Goal: Task Accomplishment & Management: Manage account settings

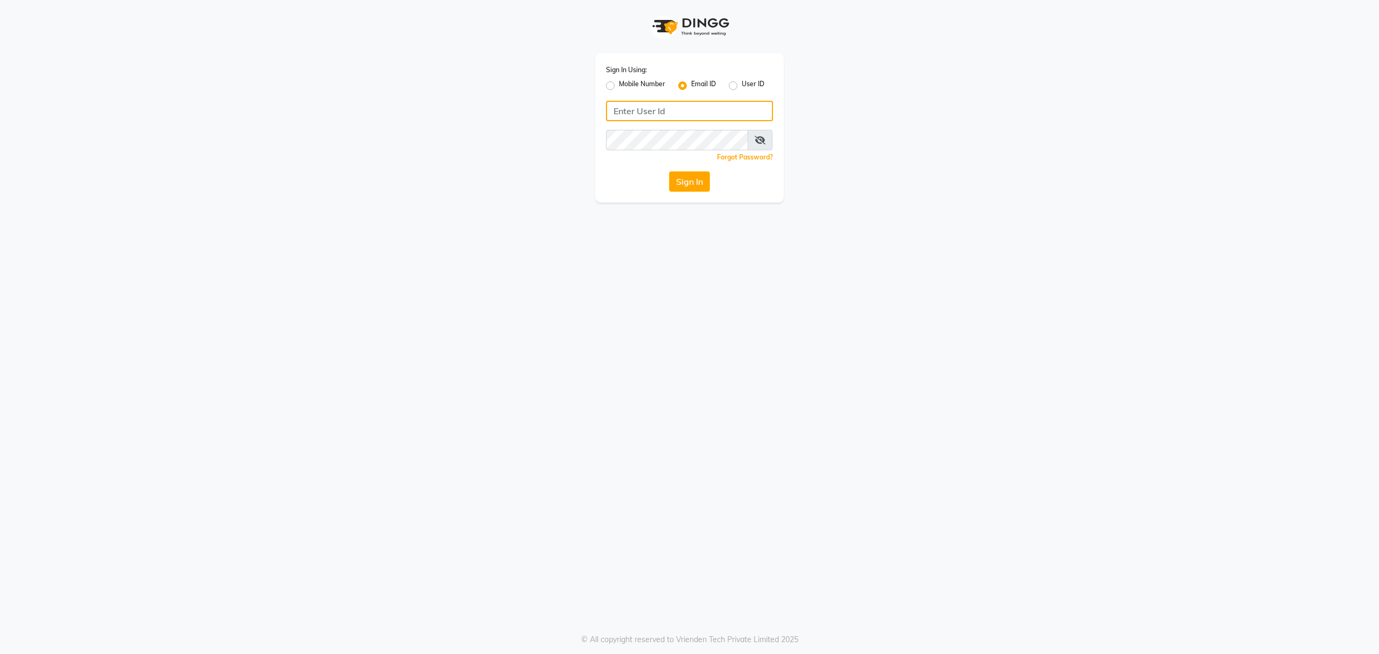
type input "[EMAIL_ADDRESS][DOMAIN_NAME]"
click at [619, 82] on label "Mobile Number" at bounding box center [642, 85] width 46 height 13
click at [619, 82] on input "Mobile Number" at bounding box center [622, 82] width 7 height 7
radio input "true"
radio input "false"
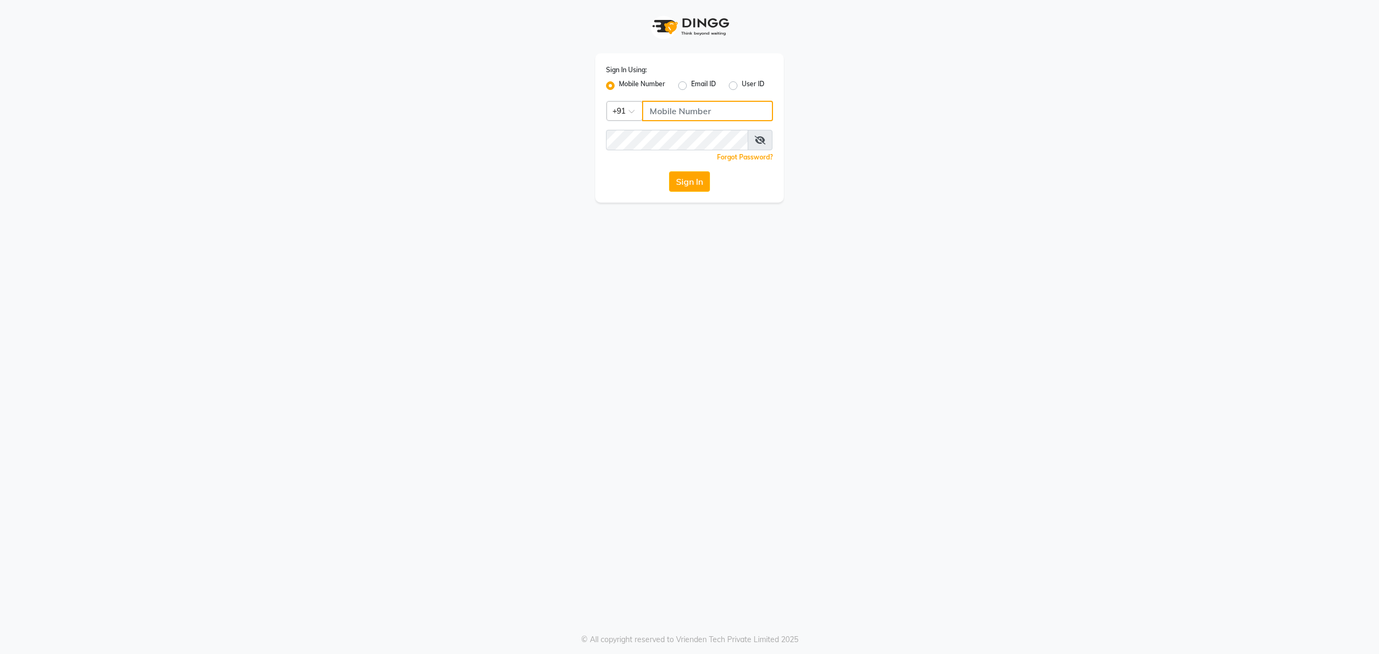
click at [654, 116] on input "Username" at bounding box center [707, 111] width 131 height 20
type input "9104334891"
click at [656, 158] on div "Forgot Password?" at bounding box center [689, 156] width 167 height 11
click at [685, 179] on button "Sign In" at bounding box center [689, 181] width 41 height 20
